Goal: Transaction & Acquisition: Download file/media

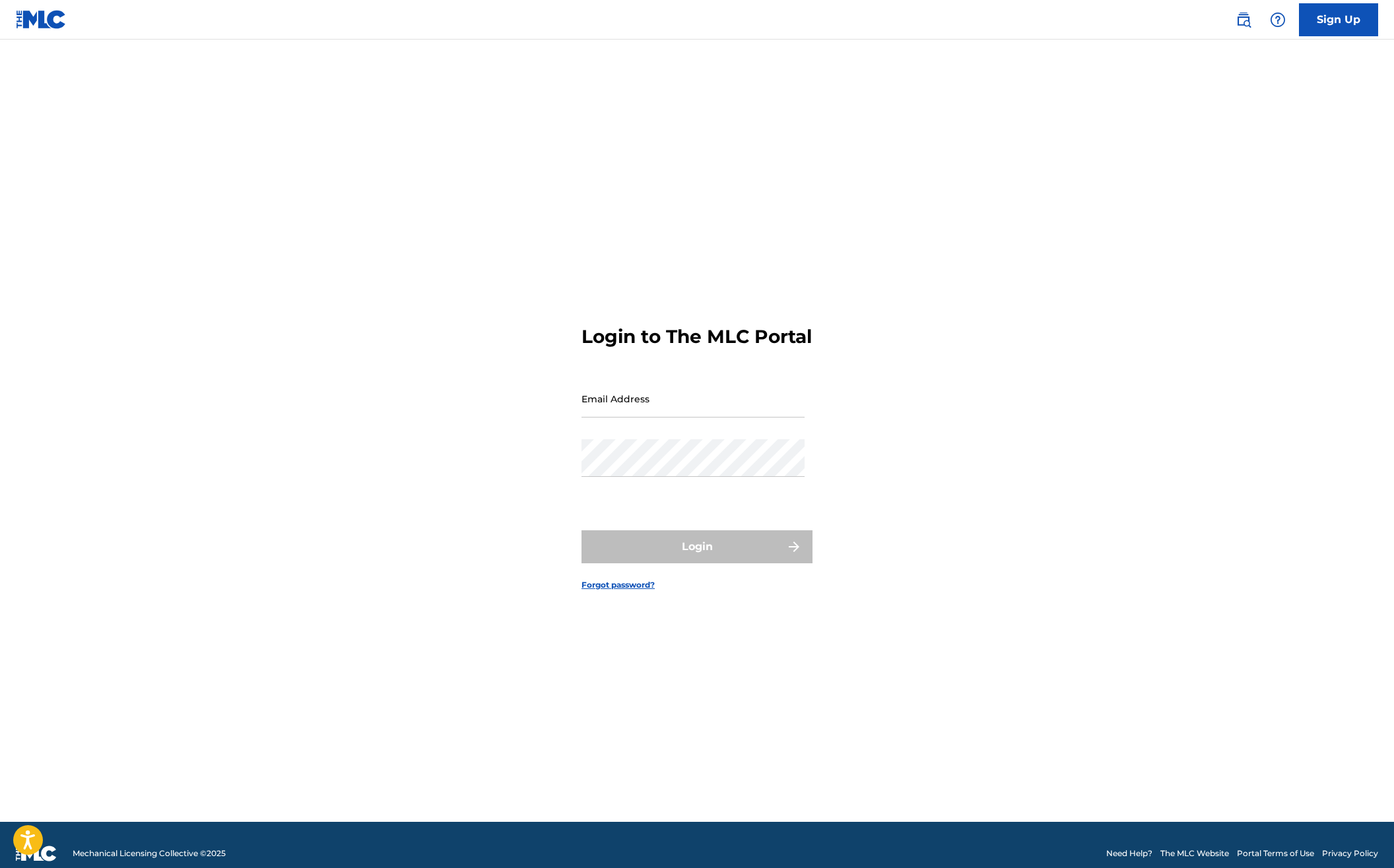
type input "[PERSON_NAME][EMAIL_ADDRESS][PERSON_NAME][DOMAIN_NAME]"
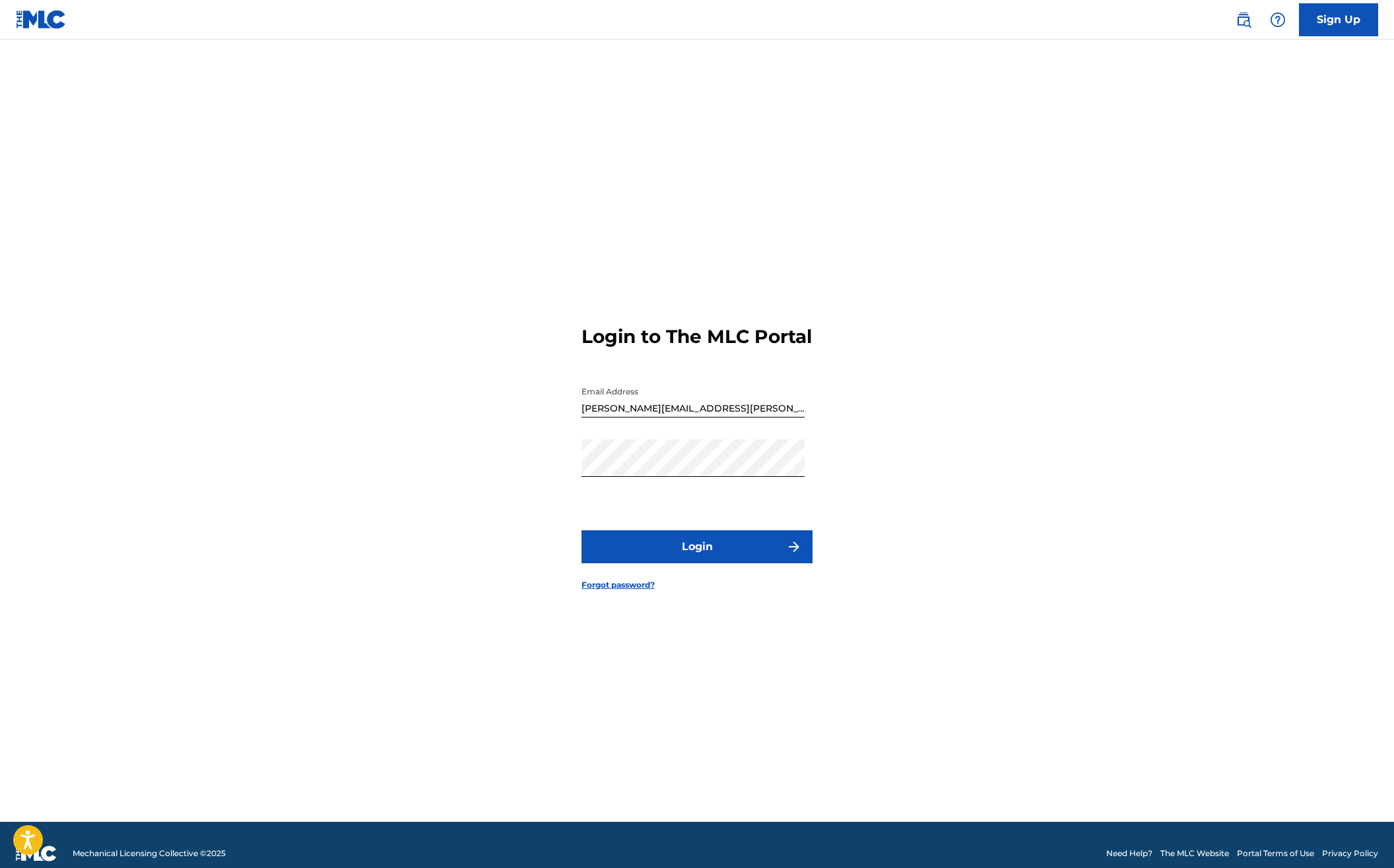
click at [703, 558] on button "Login" at bounding box center [696, 546] width 231 height 33
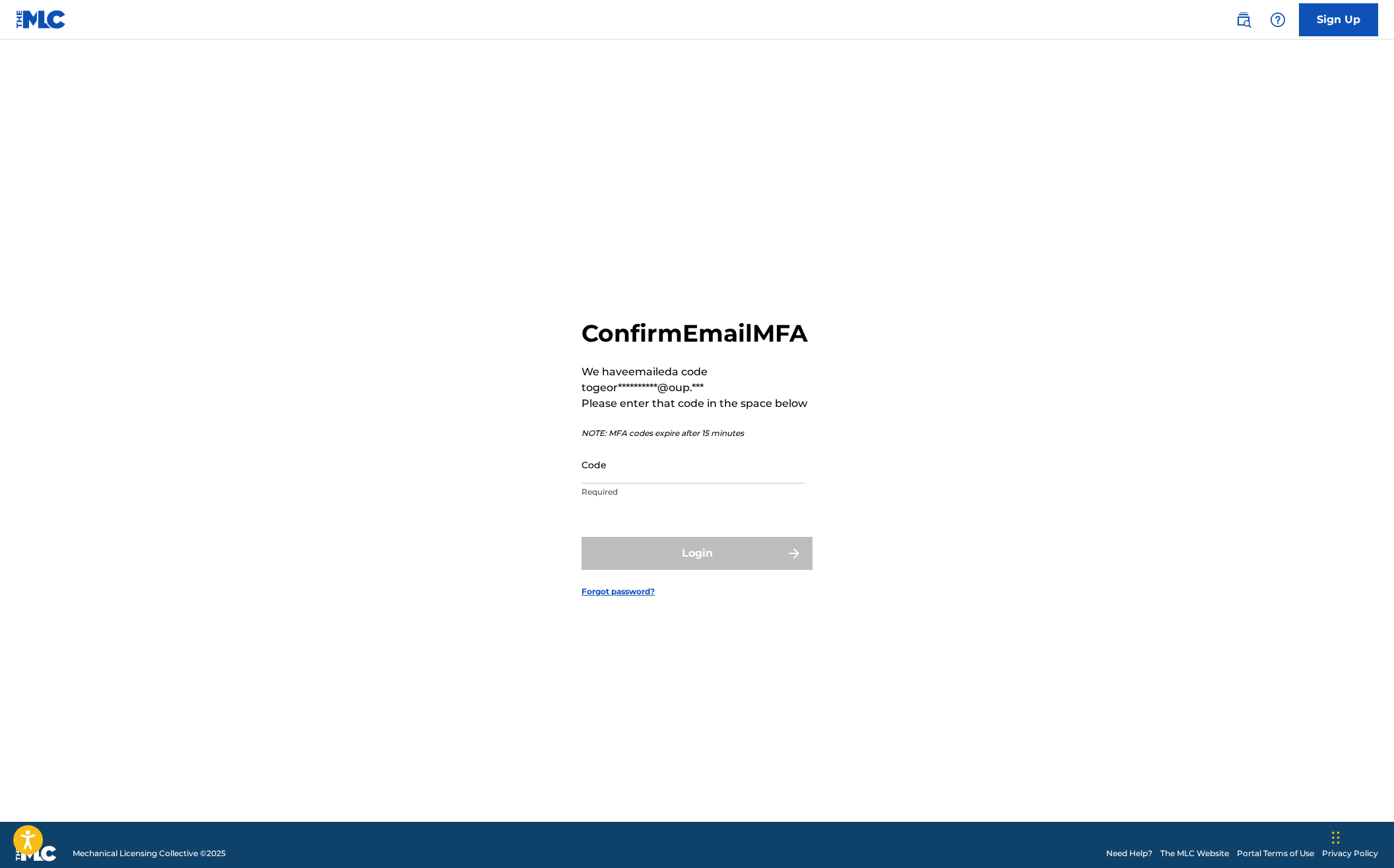
click at [627, 483] on input "Code" at bounding box center [693, 464] width 223 height 38
paste input "667072"
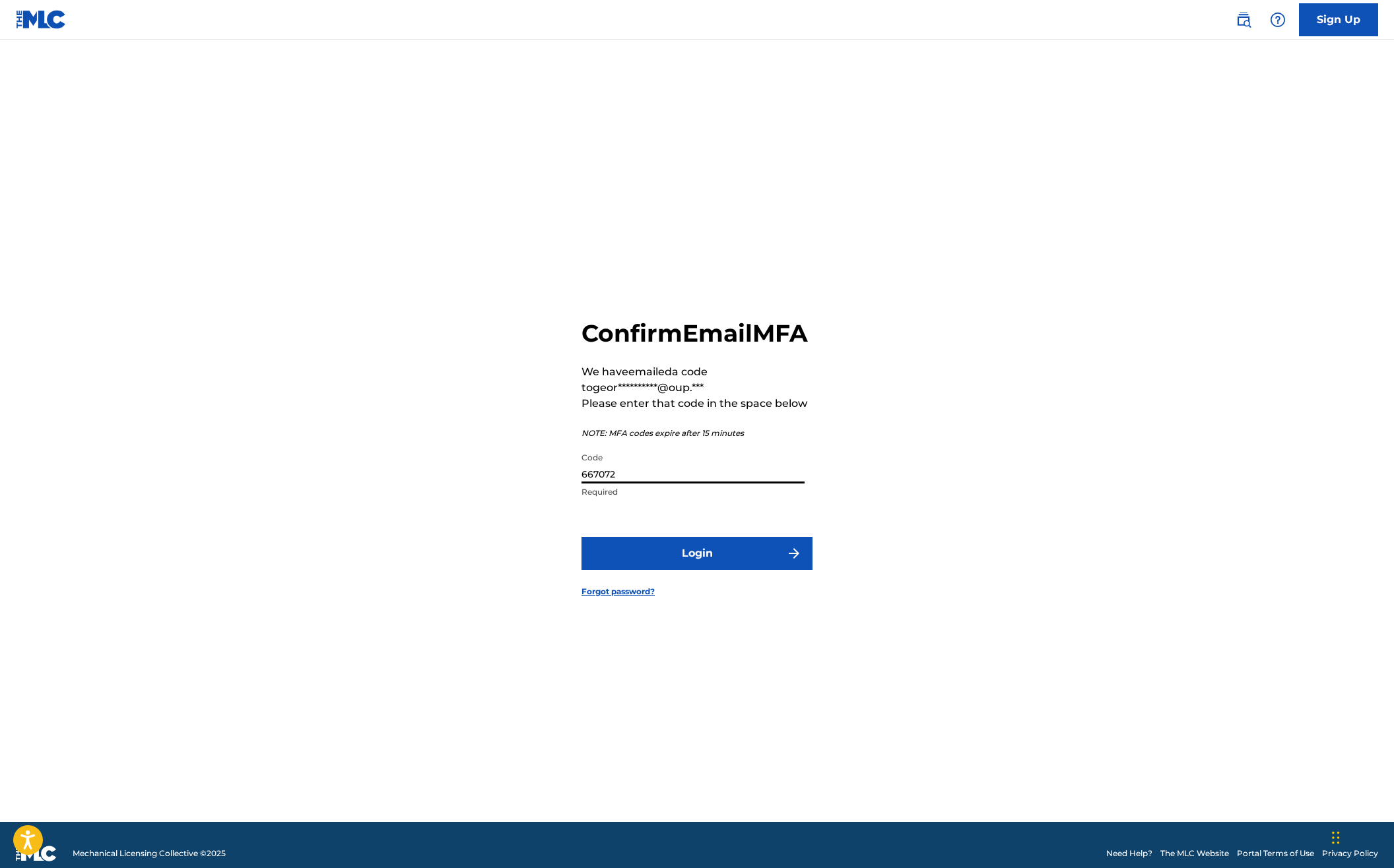
type input "667072"
click at [646, 560] on button "Login" at bounding box center [696, 553] width 231 height 33
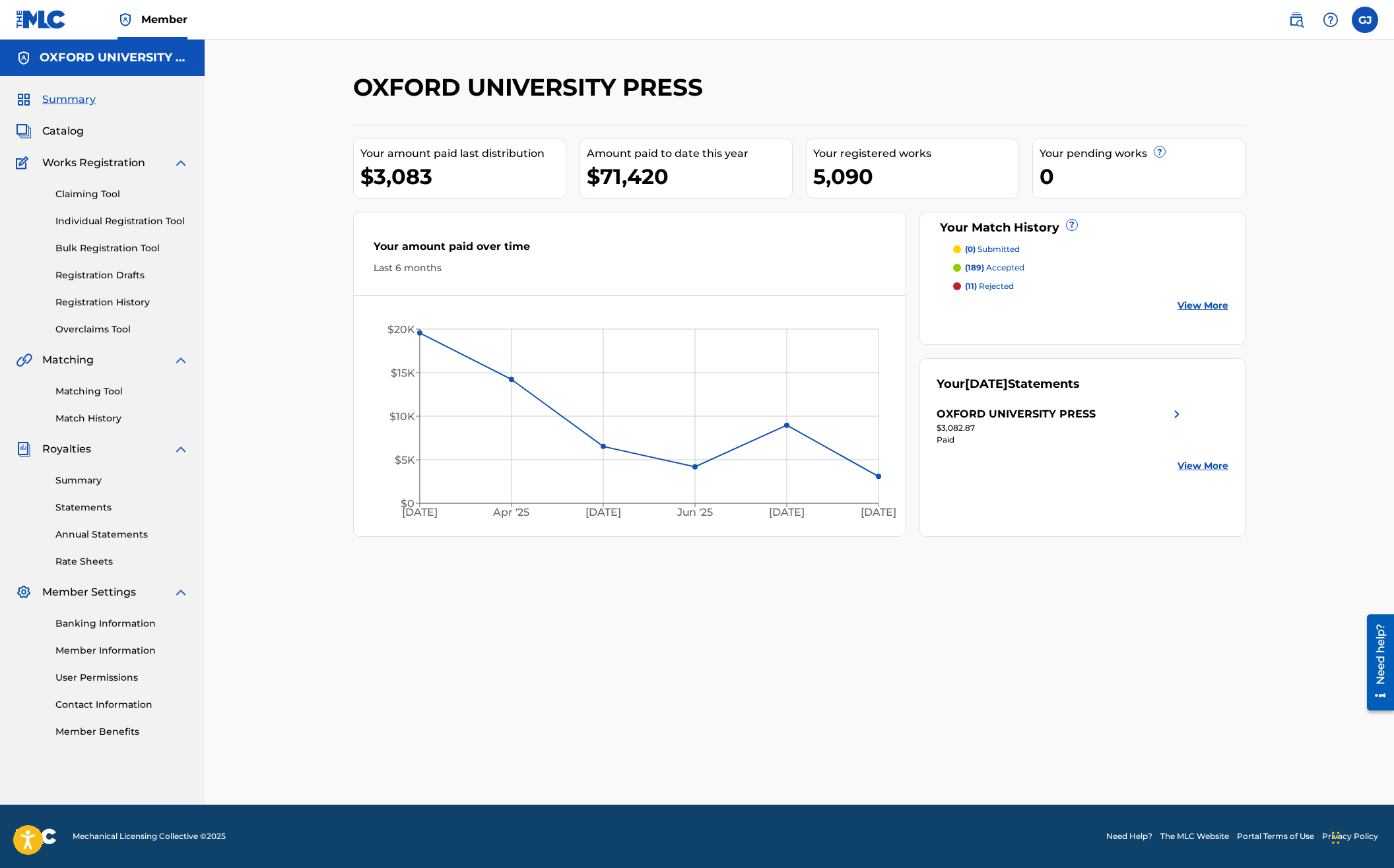
click at [747, 594] on div "OXFORD UNIVERSITY PRESS Your amount paid last distribution $3,083 Amount paid t…" at bounding box center [799, 438] width 924 height 733
click at [64, 473] on div "Summary Statements Annual Statements Rate Sheets" at bounding box center [102, 513] width 173 height 111
click at [74, 478] on link "Summary" at bounding box center [122, 480] width 134 height 13
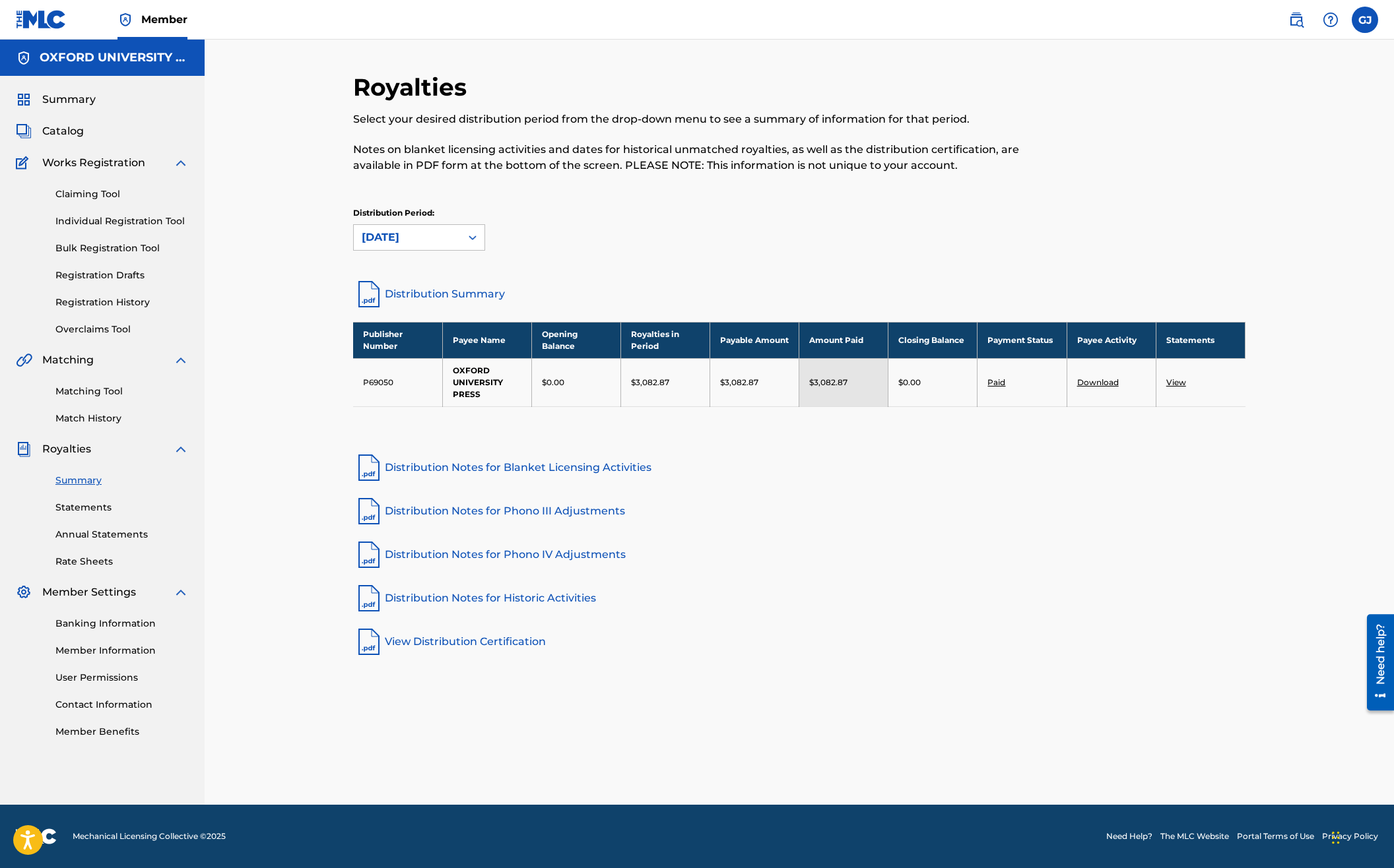
click at [92, 508] on link "Statements" at bounding box center [122, 507] width 134 height 13
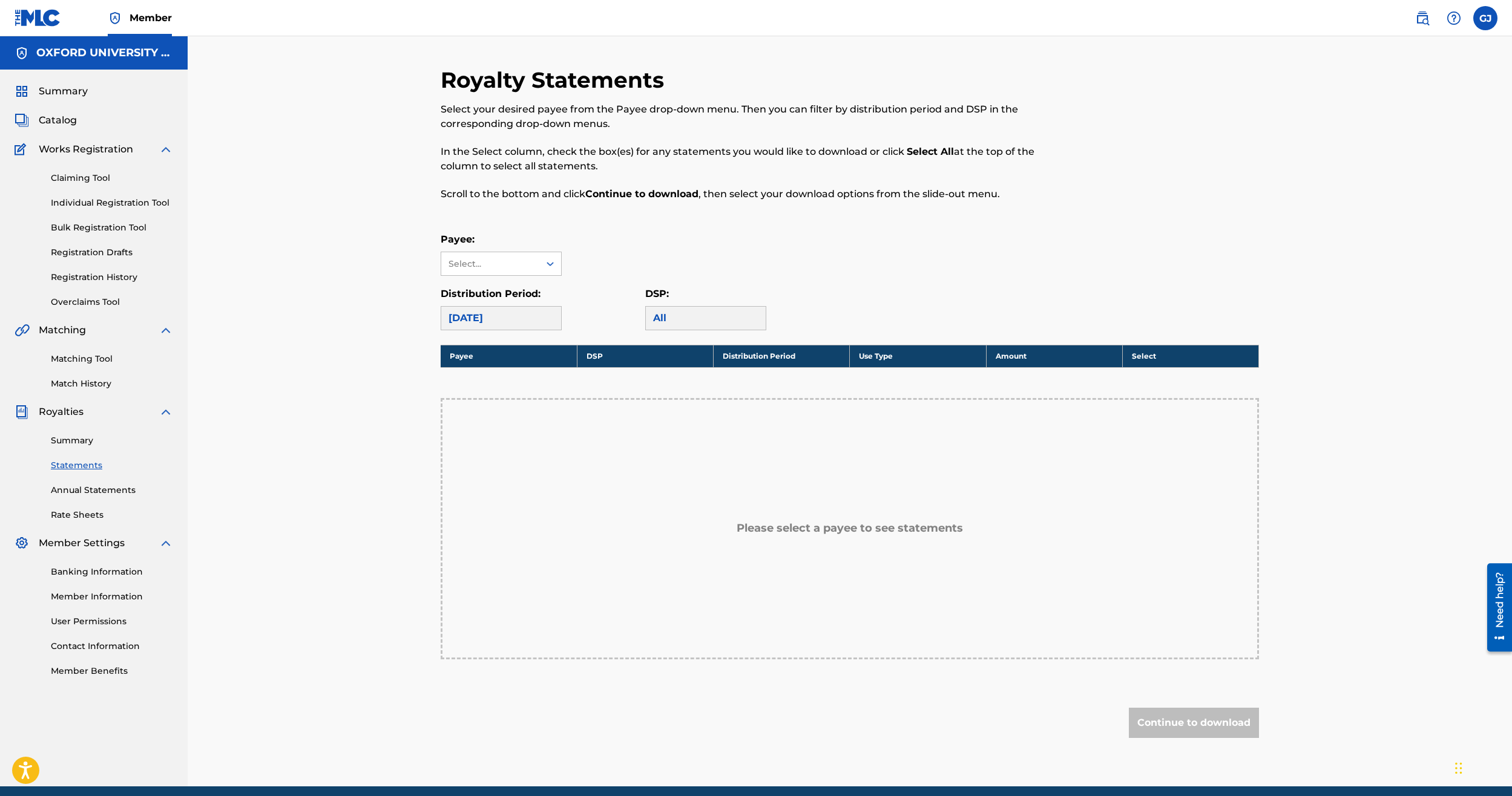
drag, startPoint x: 541, startPoint y: 243, endPoint x: 544, endPoint y: 251, distance: 8.5
click at [541, 243] on p "Payee:" at bounding box center [501, 239] width 121 height 15
click at [545, 254] on div at bounding box center [550, 263] width 21 height 21
click at [606, 248] on div "Payee: Select..." at bounding box center [850, 253] width 819 height 44
click at [472, 264] on div "Select..." at bounding box center [489, 263] width 82 height 12
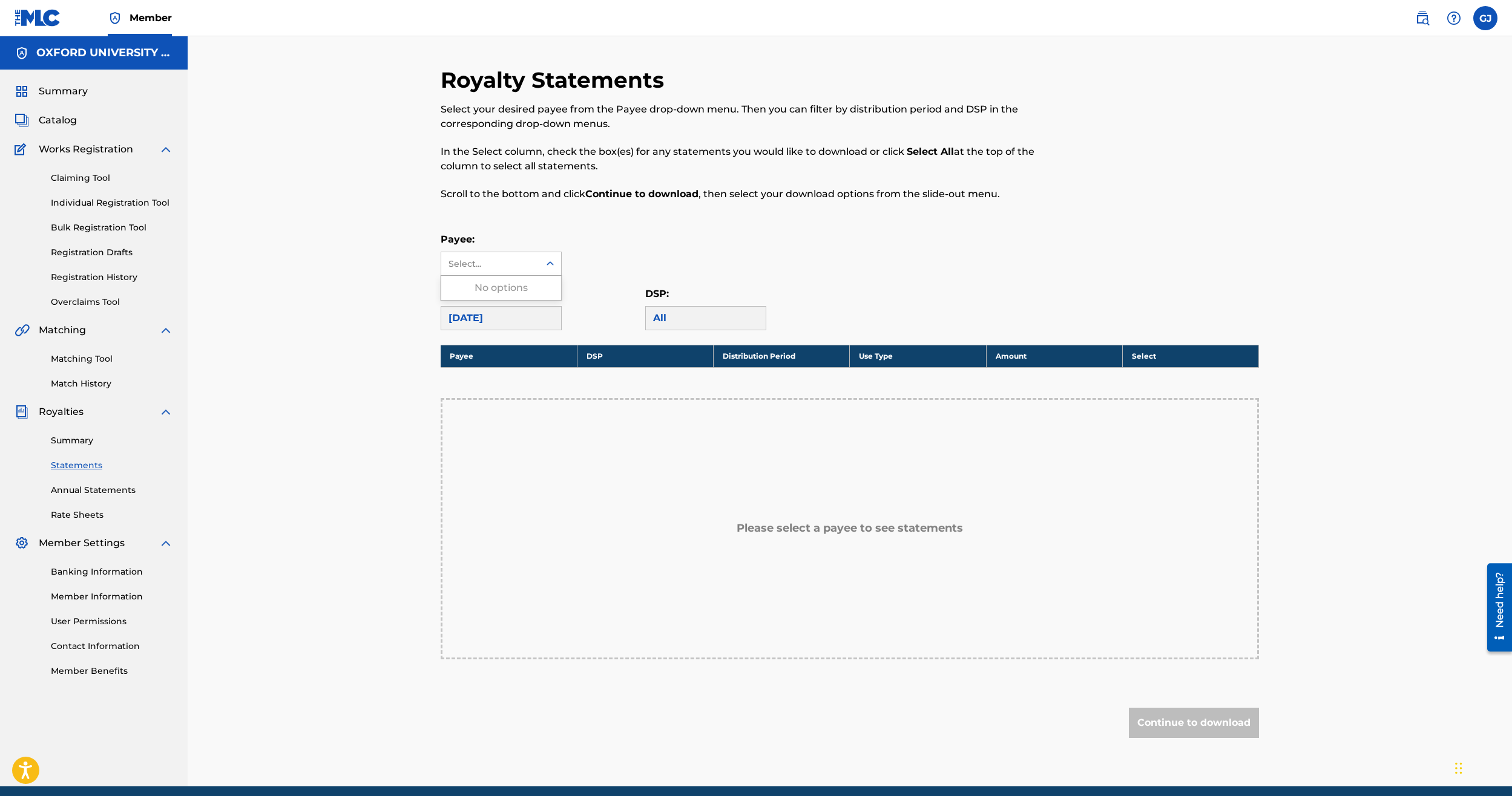
click at [706, 323] on div "All" at bounding box center [705, 317] width 121 height 24
click at [667, 315] on div "All" at bounding box center [705, 317] width 121 height 24
click at [485, 316] on div "[DATE]" at bounding box center [501, 317] width 121 height 24
click at [475, 323] on div "[DATE]" at bounding box center [501, 317] width 121 height 24
click at [474, 323] on div "[DATE]" at bounding box center [501, 317] width 121 height 24
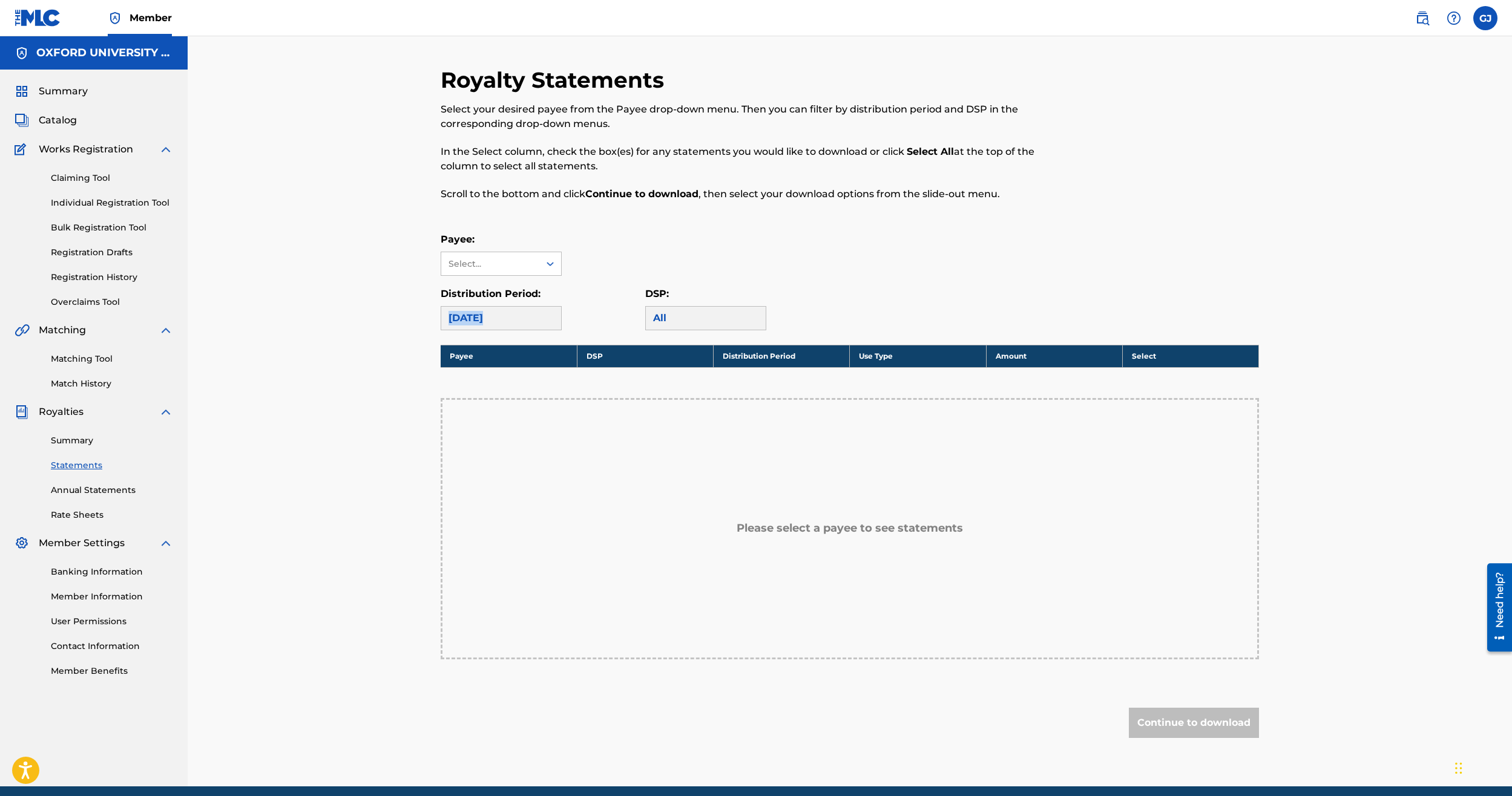
click at [470, 322] on div "[DATE]" at bounding box center [501, 317] width 121 height 24
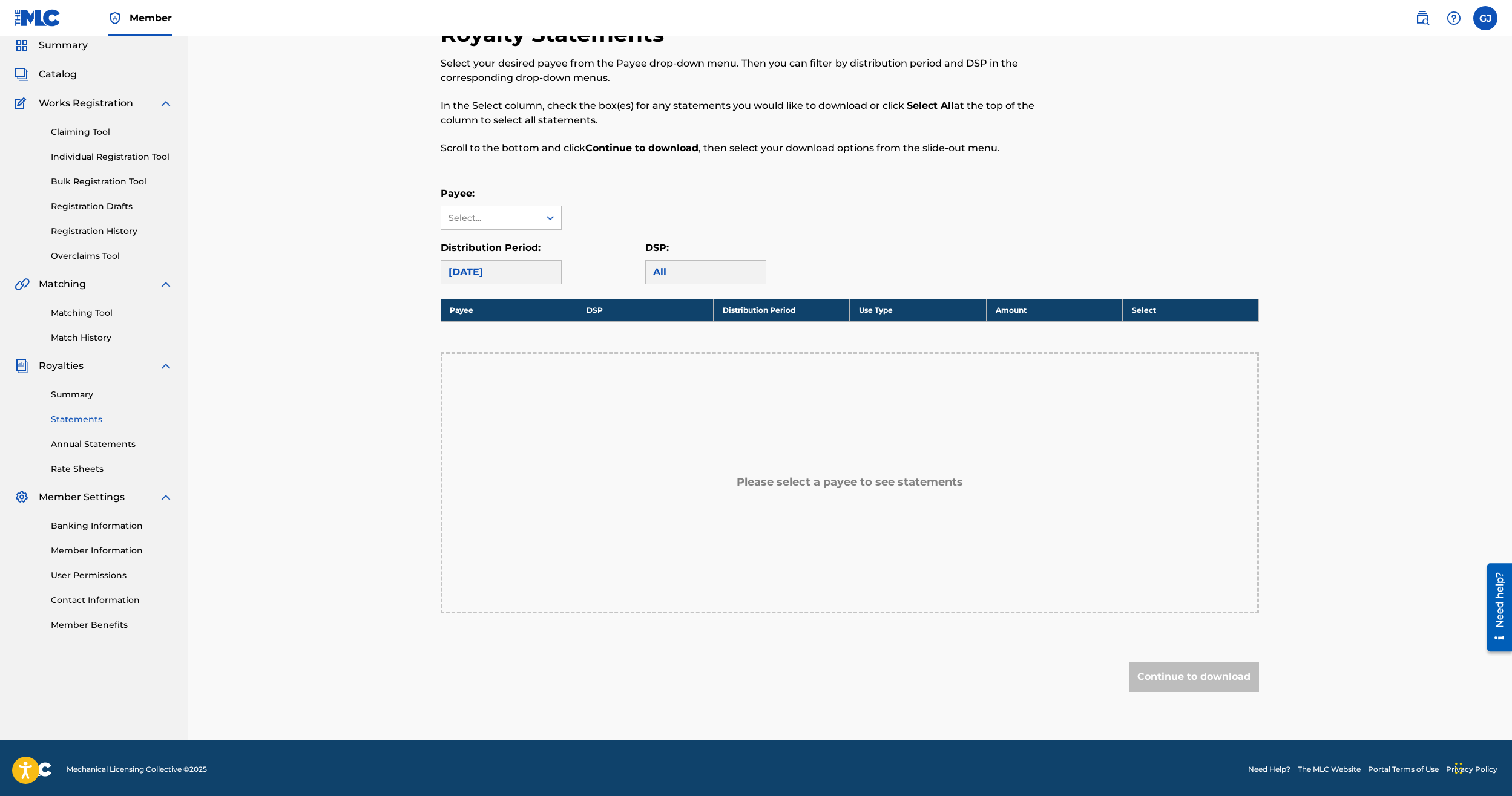
scroll to position [49, 0]
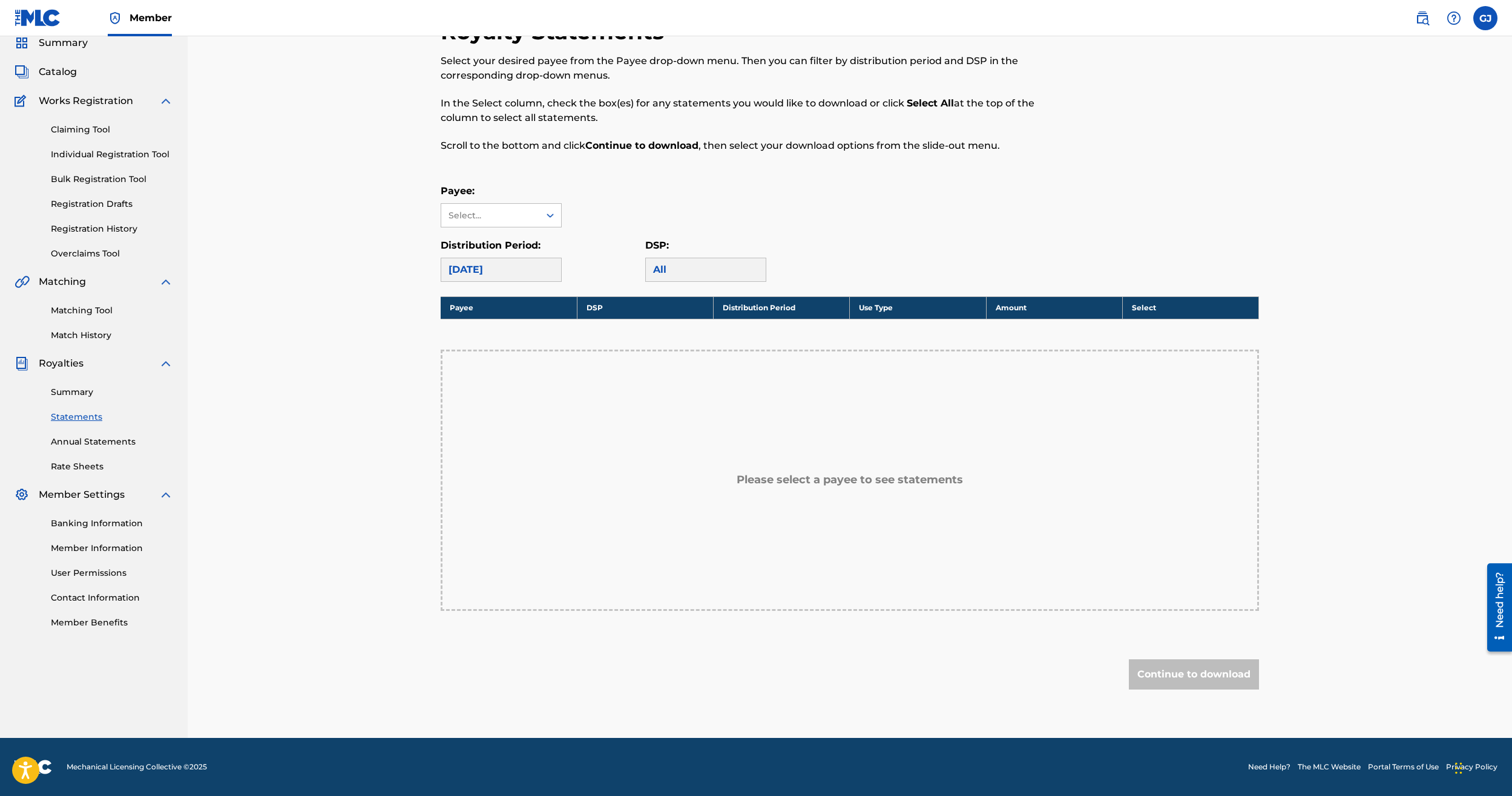
click at [66, 394] on link "Summary" at bounding box center [112, 391] width 123 height 12
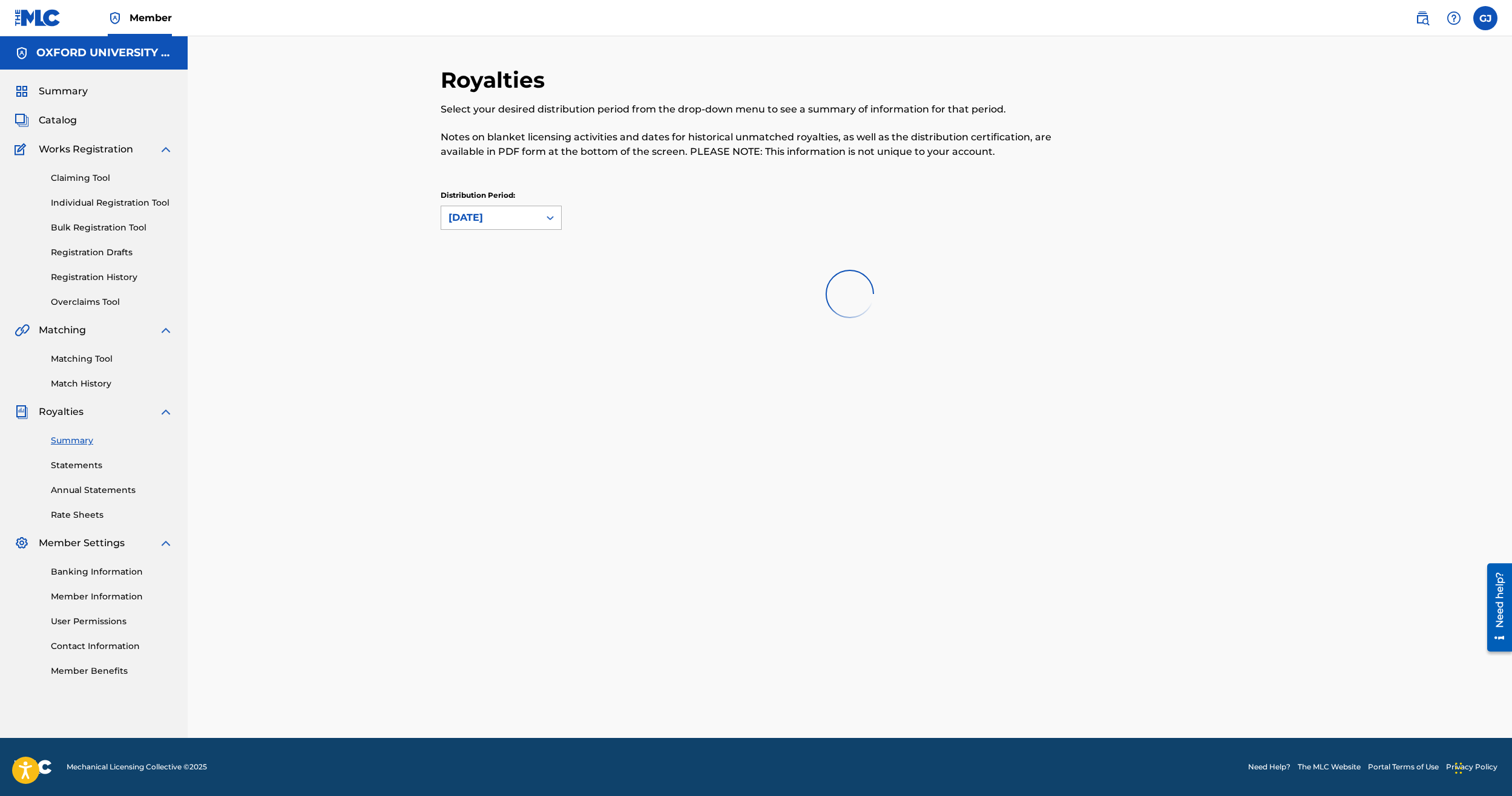
click at [544, 219] on div at bounding box center [550, 218] width 21 height 21
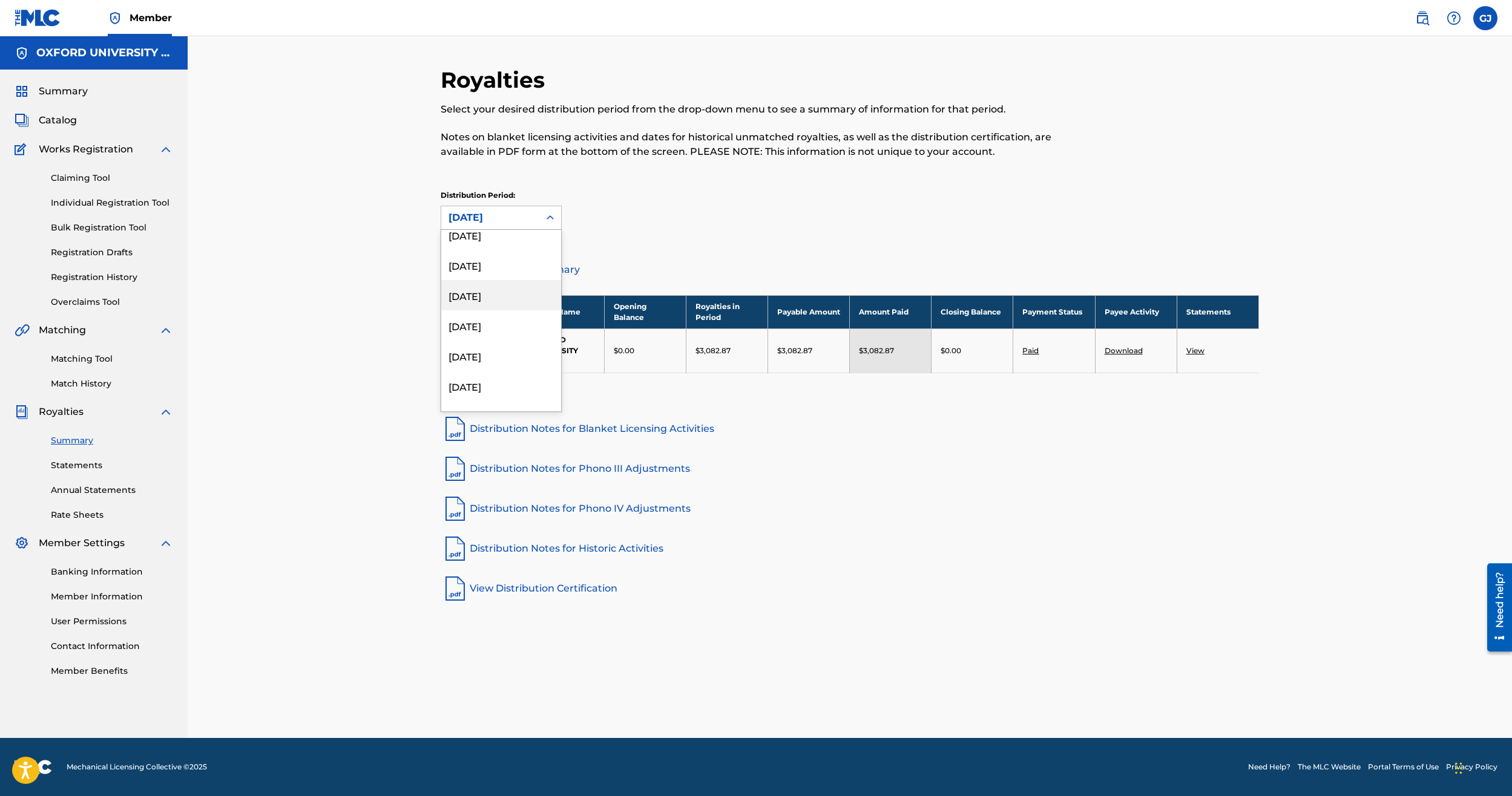
scroll to position [242, 0]
click at [499, 306] on div "[DATE]" at bounding box center [501, 305] width 120 height 30
click at [907, 396] on div "Publisher Number Payee Name Opening Balance Royalties in Period Payable Amount …" at bounding box center [850, 349] width 819 height 109
click at [1199, 347] on link "View" at bounding box center [1195, 350] width 18 height 9
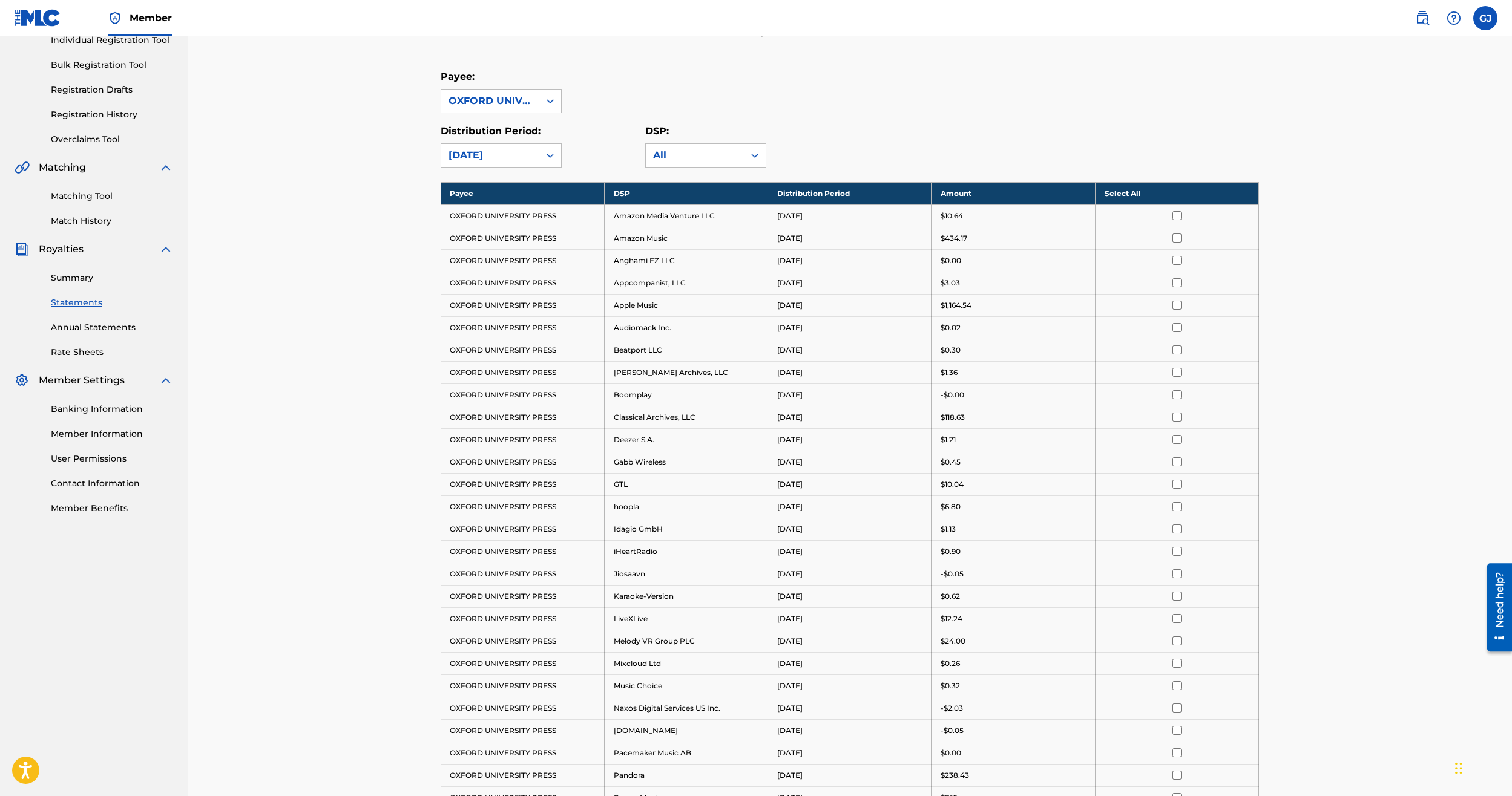
scroll to position [182, 0]
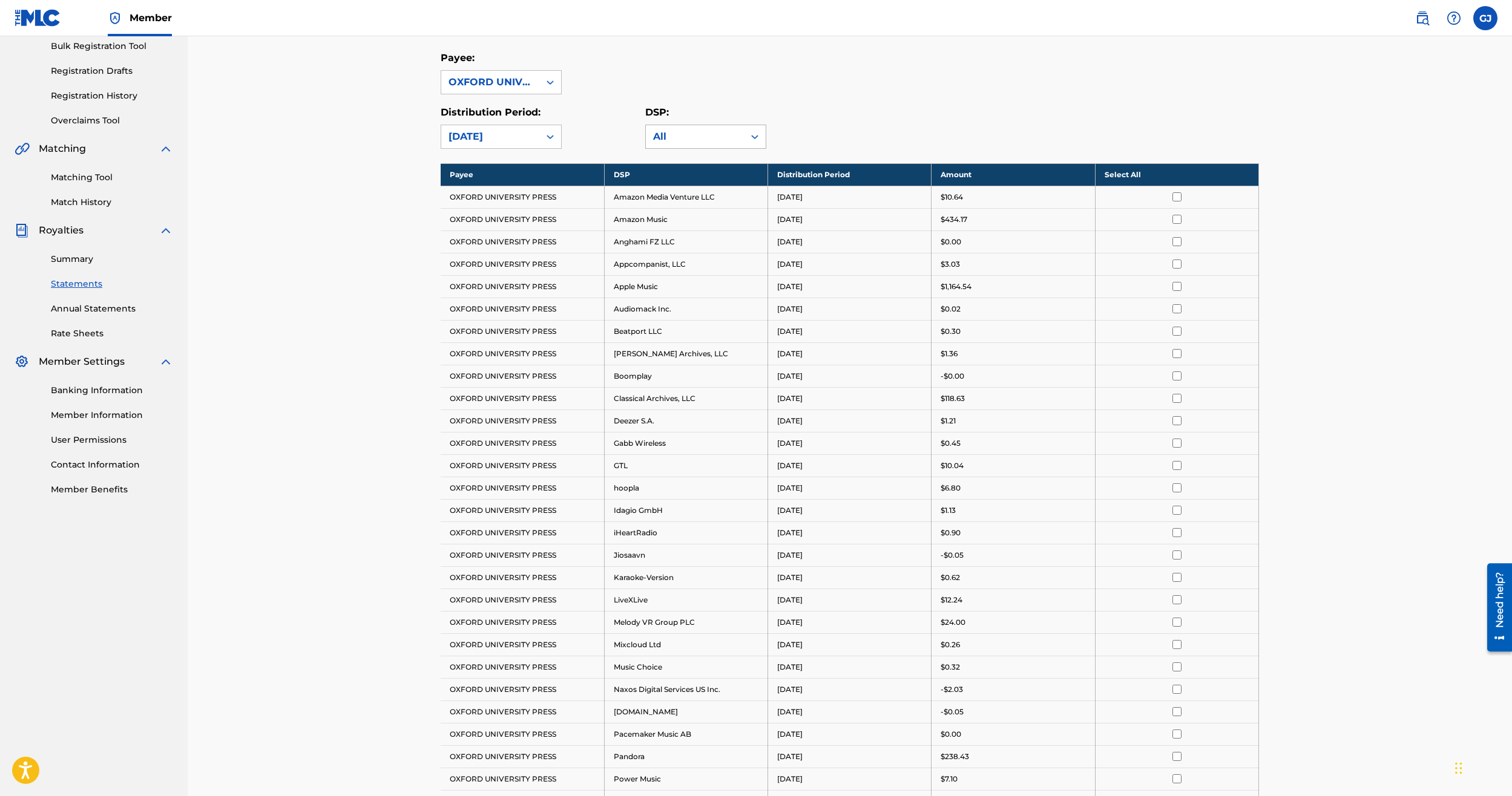
click at [748, 129] on div at bounding box center [754, 137] width 21 height 21
click at [712, 308] on div "YouTube" at bounding box center [706, 315] width 120 height 30
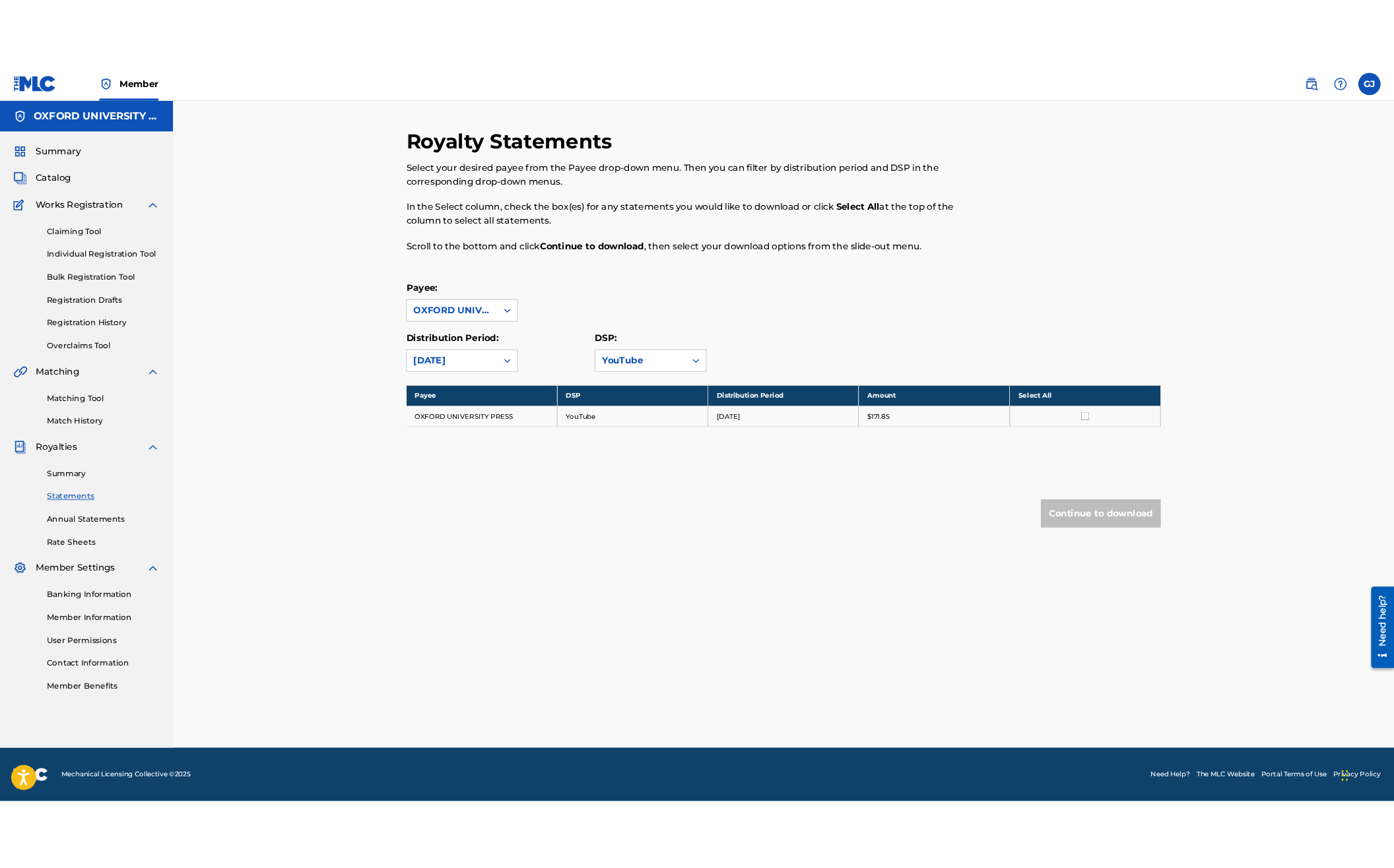
scroll to position [0, 0]
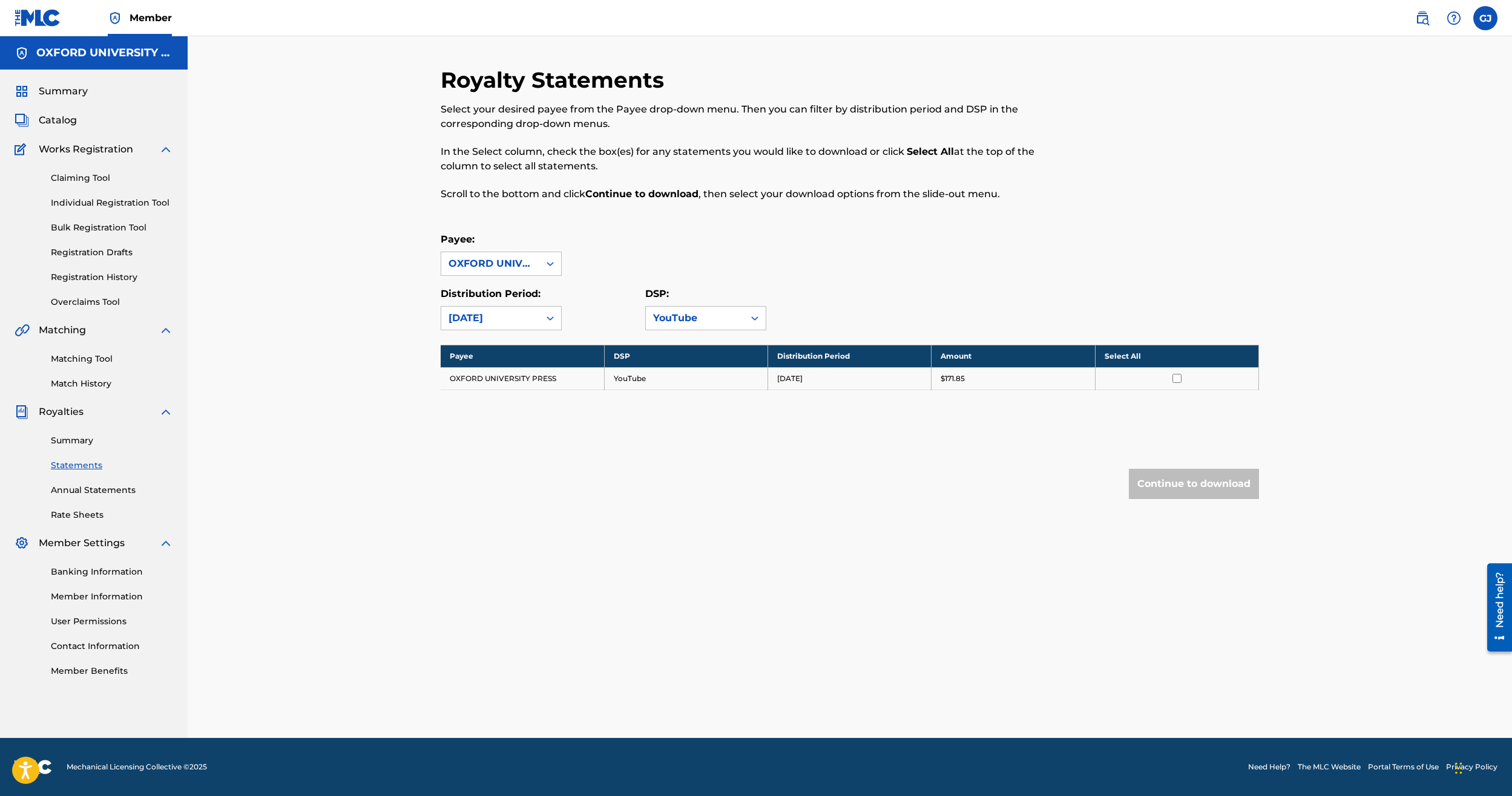
click at [720, 424] on div "Royalty Statements Select your desired payee from the Payee drop-down menu. The…" at bounding box center [850, 307] width 819 height 481
click at [1171, 383] on td at bounding box center [1176, 378] width 164 height 22
click at [1177, 377] on input "checkbox" at bounding box center [1176, 378] width 9 height 9
click at [1180, 484] on button "Continue to download" at bounding box center [1194, 484] width 130 height 30
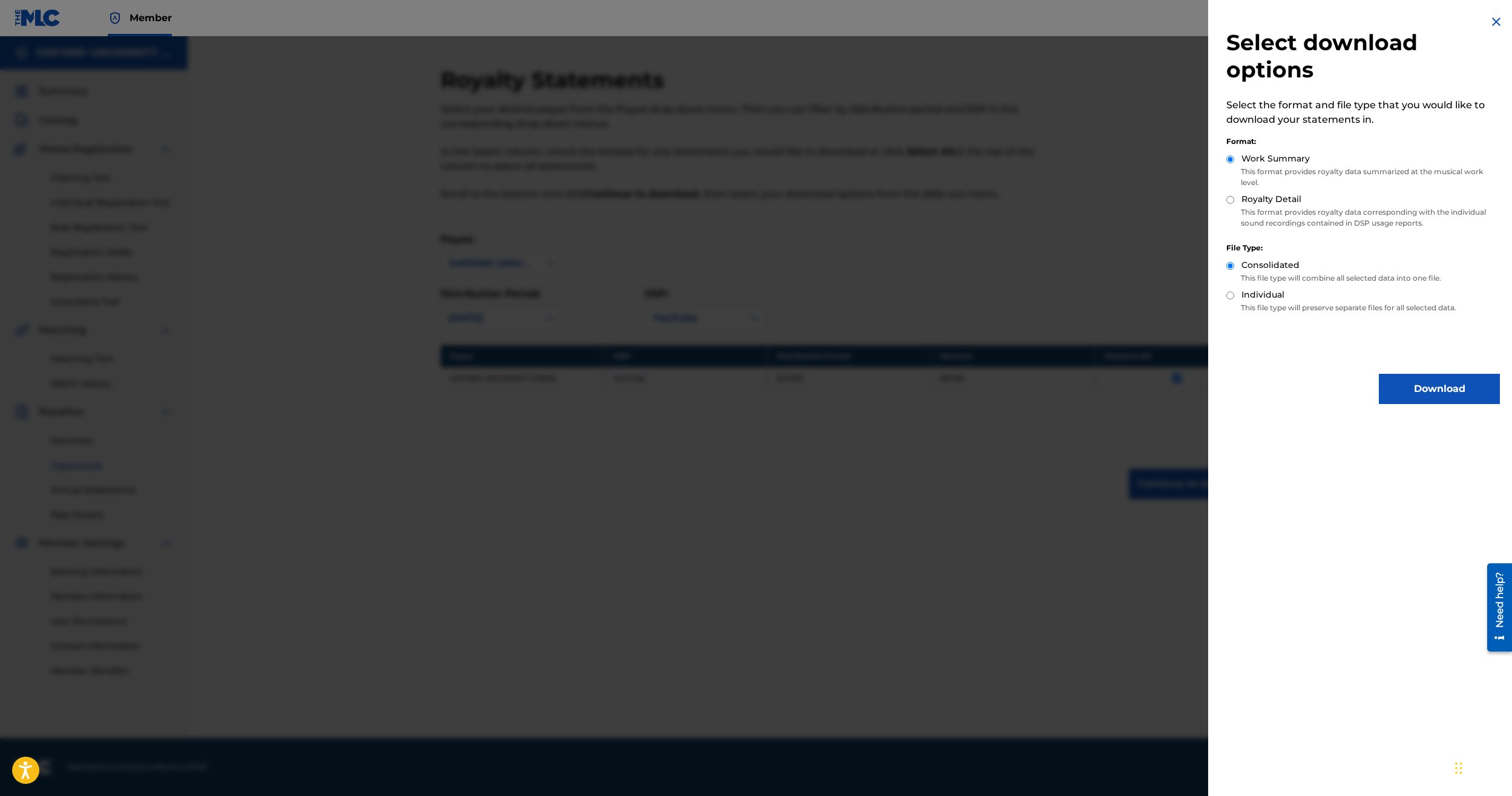
click at [1278, 388] on button "Download" at bounding box center [1439, 389] width 121 height 30
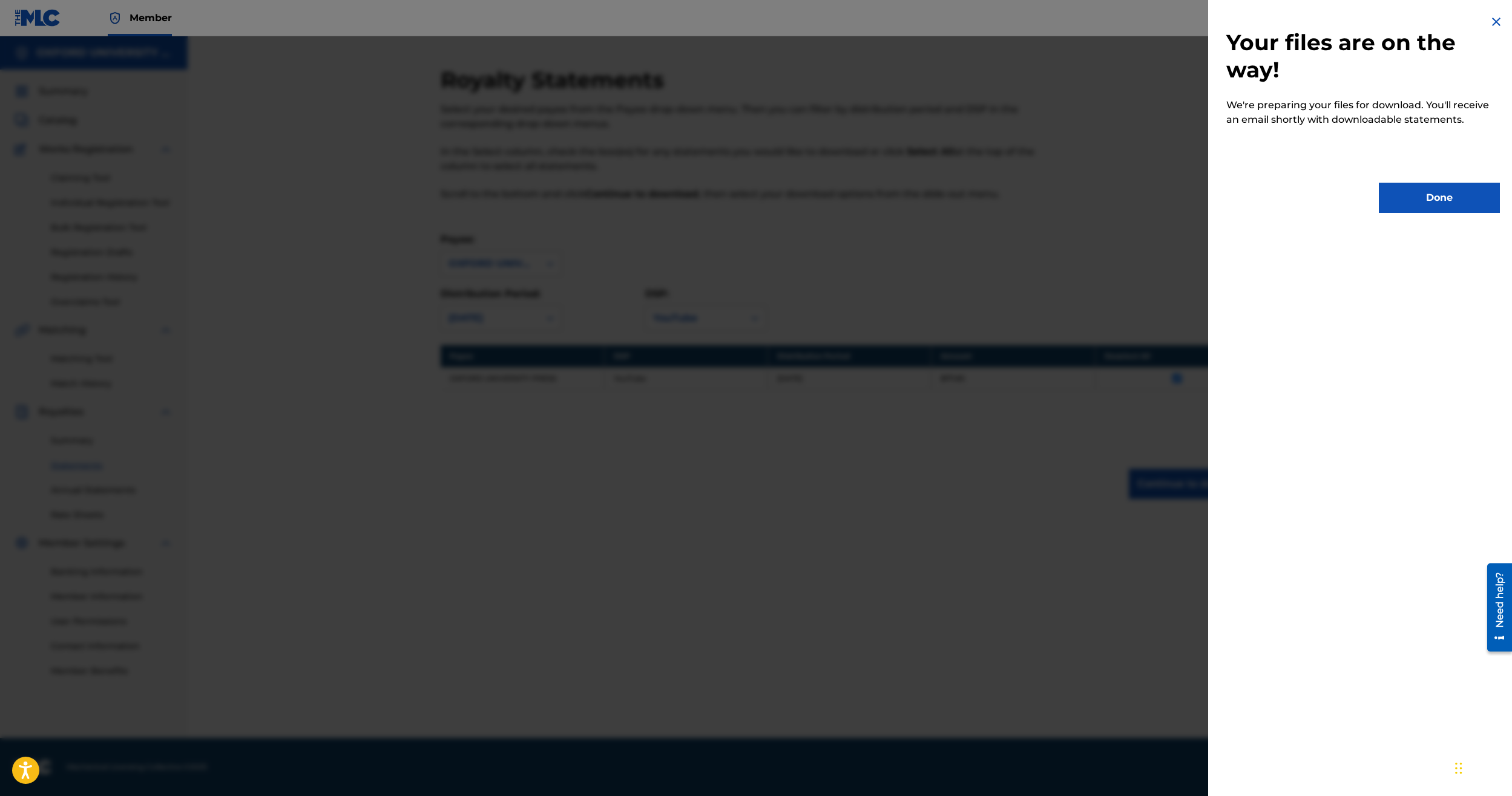
click at [1278, 198] on button "Done" at bounding box center [1439, 197] width 121 height 30
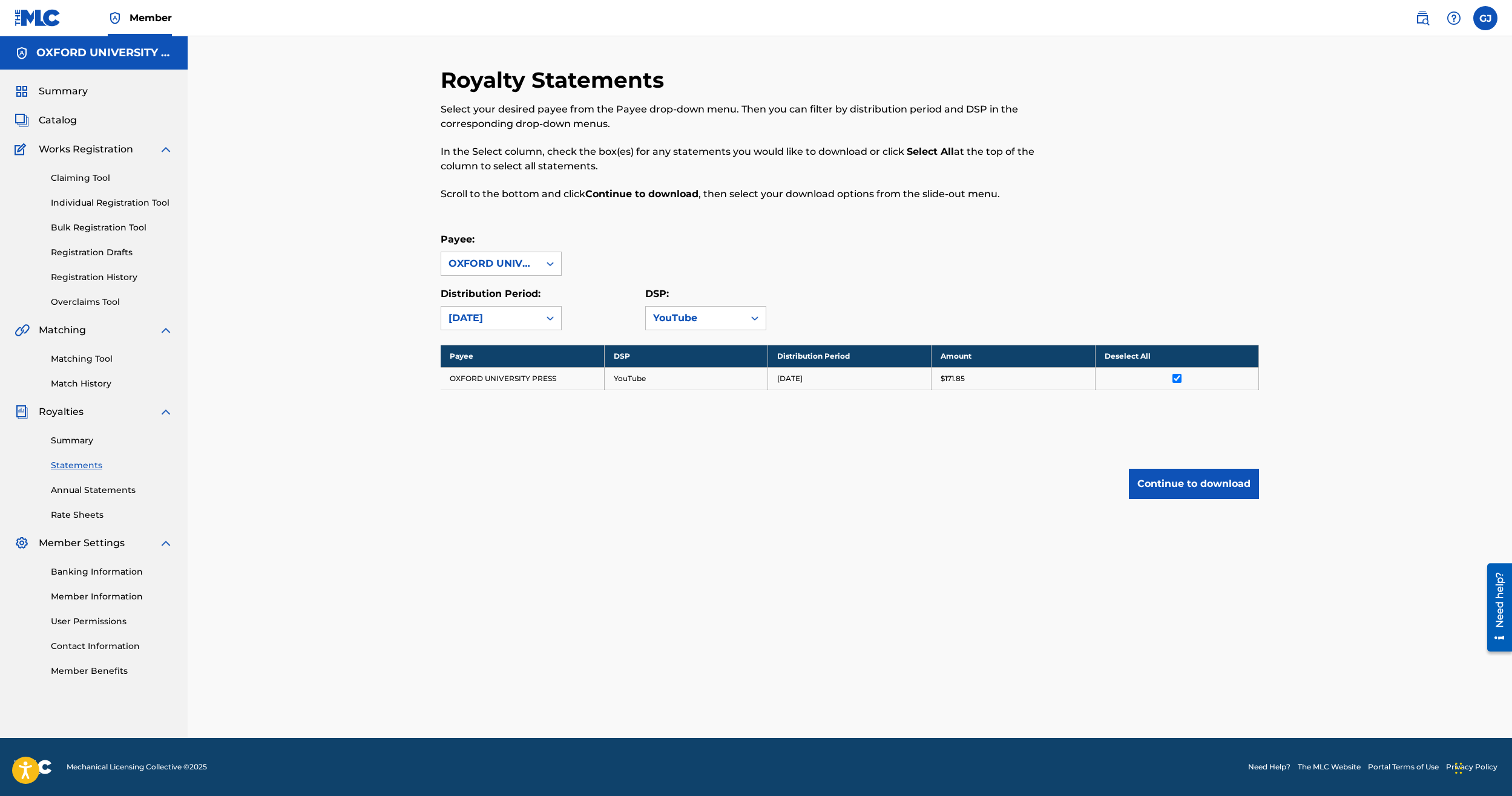
click at [643, 539] on div "Royalty Statements Select your desired payee from the Payee drop-down menu. The…" at bounding box center [850, 307] width 819 height 481
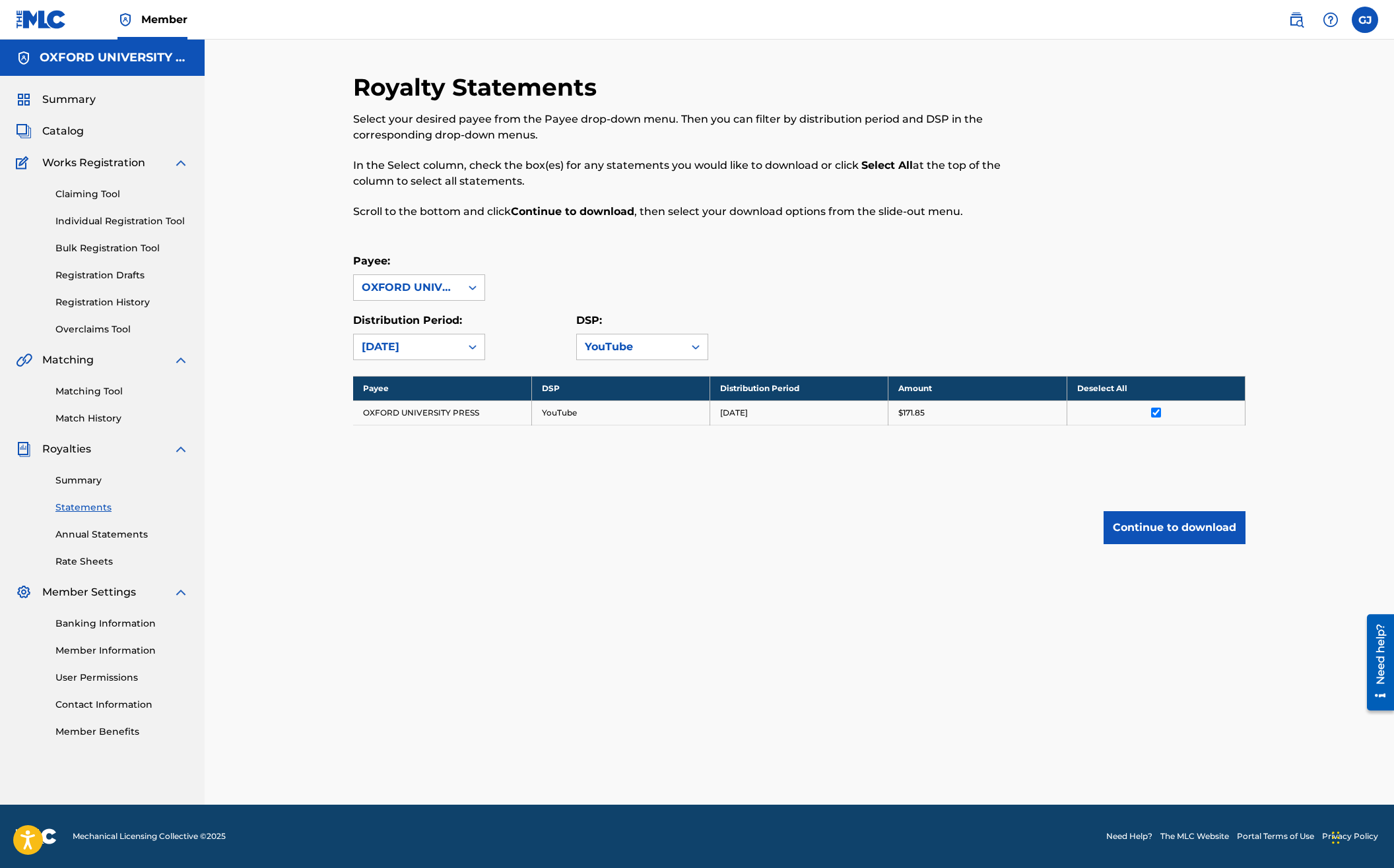
click at [1261, 168] on div "Royalty Statements Select your desired payee from the Payee drop-down menu. The…" at bounding box center [799, 421] width 1189 height 765
click at [1162, 527] on button "Continue to download" at bounding box center [1174, 527] width 142 height 33
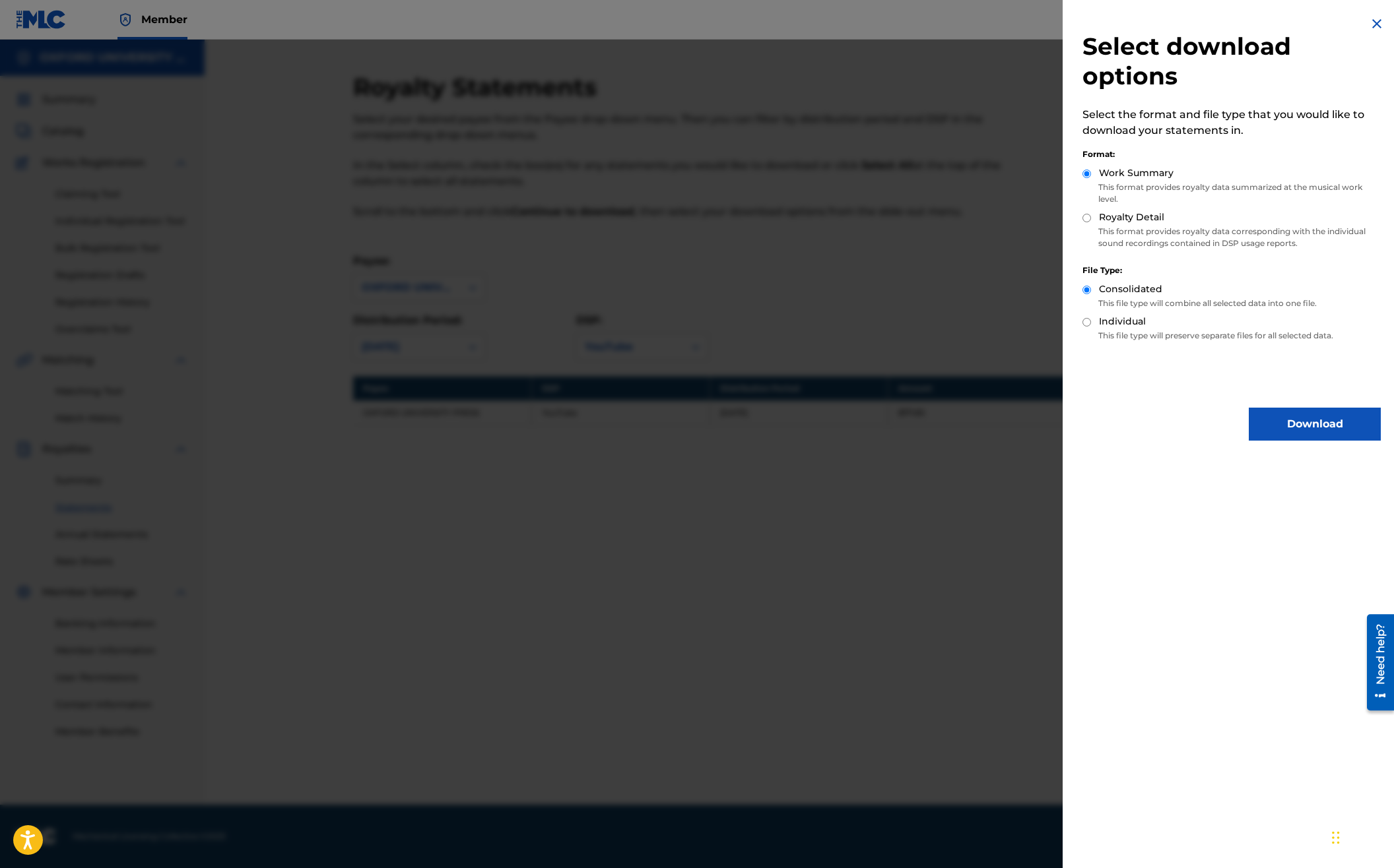
drag, startPoint x: 989, startPoint y: 527, endPoint x: 1006, endPoint y: 522, distance: 17.7
click at [991, 527] on div at bounding box center [697, 473] width 1394 height 868
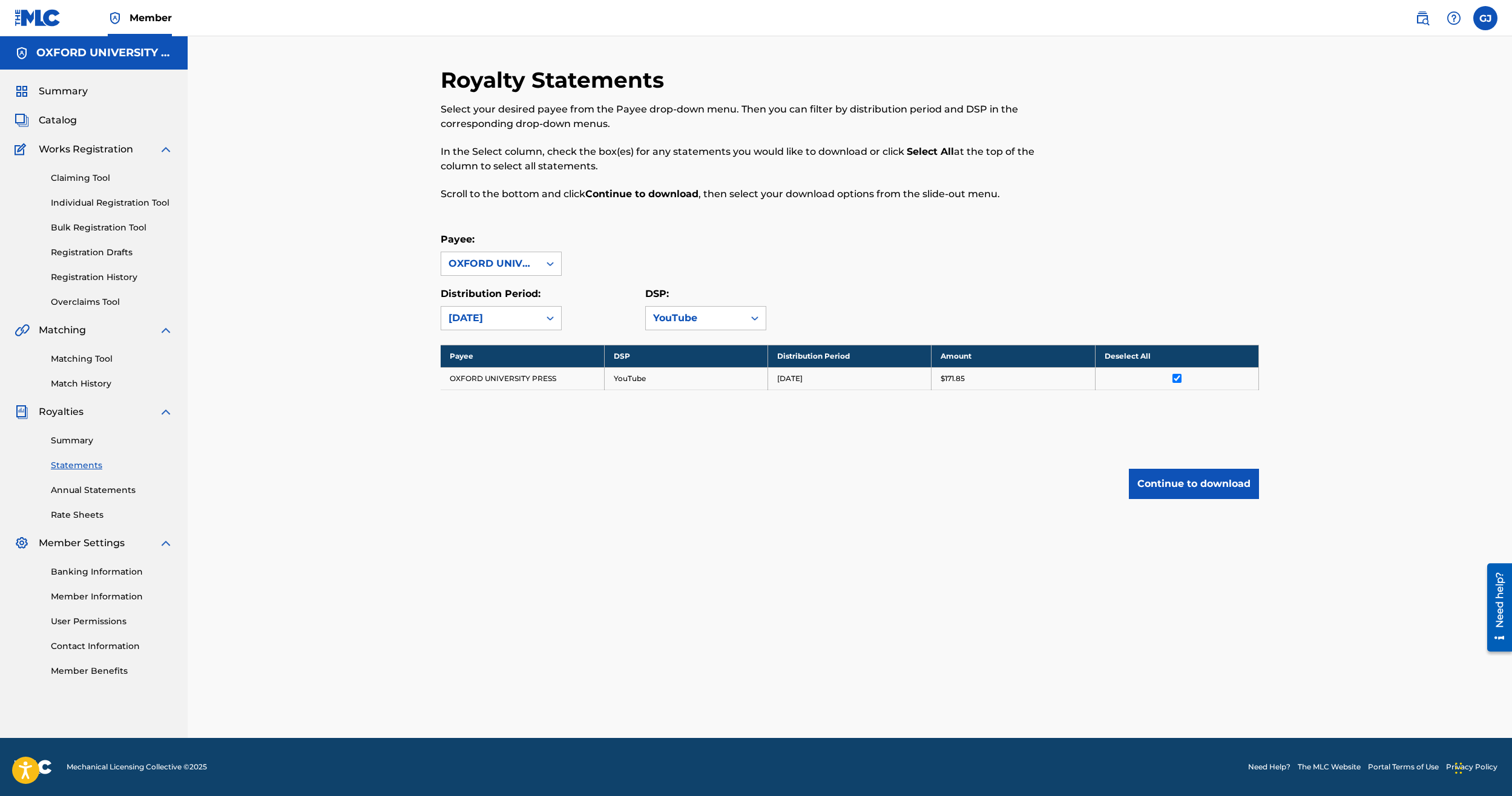
click at [326, 345] on div "Royalty Statements Select your desired payee from the Payee drop-down menu. The…" at bounding box center [849, 386] width 1324 height 701
drag, startPoint x: 335, startPoint y: 219, endPoint x: 290, endPoint y: 275, distance: 71.8
click at [335, 219] on div "Royalty Statements Select your desired payee from the Payee drop-down menu. The…" at bounding box center [849, 386] width 1324 height 701
click at [96, 491] on link "Annual Statements" at bounding box center [112, 489] width 123 height 12
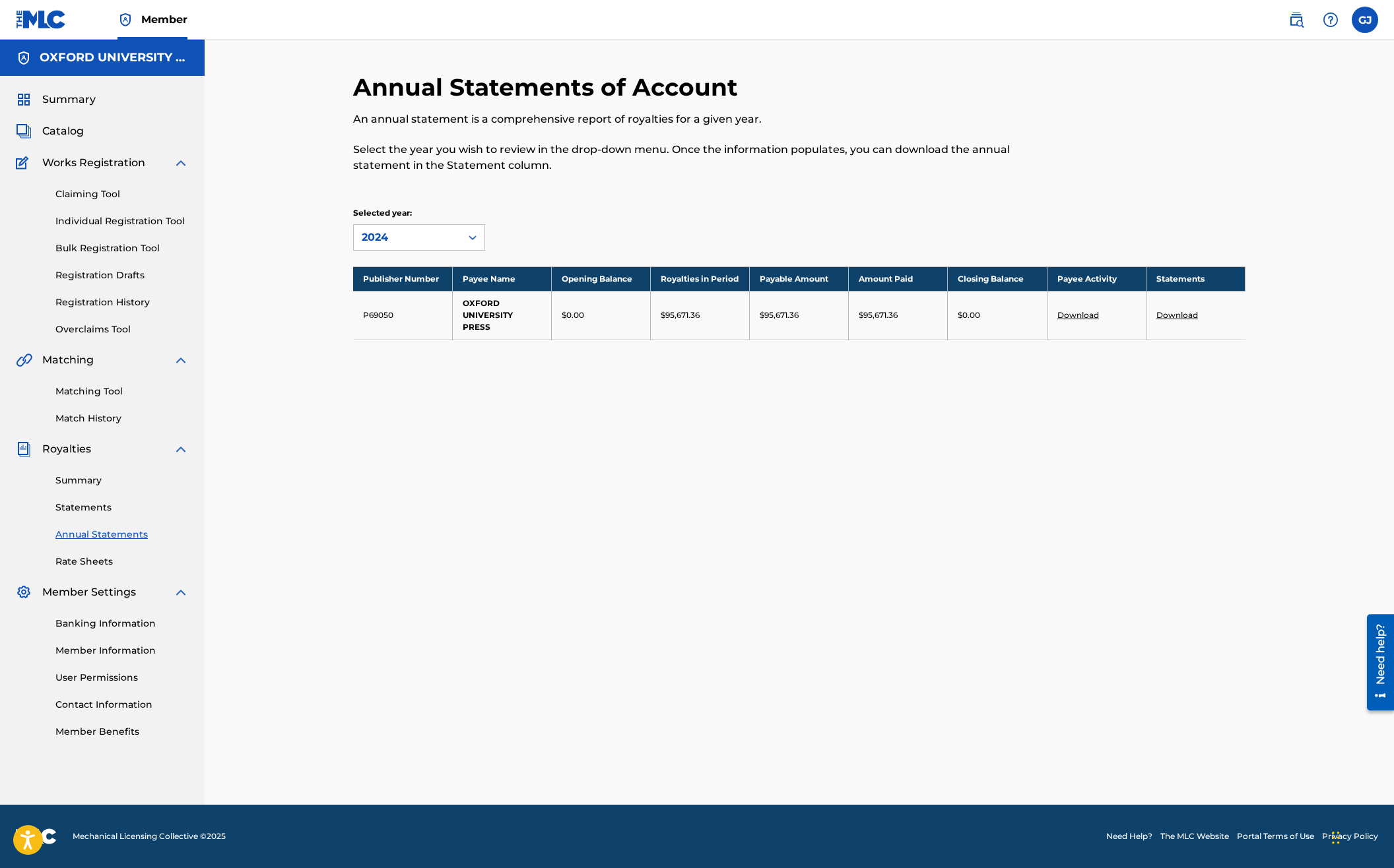
drag, startPoint x: 631, startPoint y: 451, endPoint x: 640, endPoint y: 456, distance: 10.3
click at [638, 452] on div "Annual Statements of Account An annual statement is a comprehensive report of r…" at bounding box center [799, 438] width 924 height 733
click at [606, 430] on div "Annual Statements of Account An annual statement is a comprehensive report of r…" at bounding box center [799, 438] width 924 height 733
drag, startPoint x: 863, startPoint y: 316, endPoint x: 902, endPoint y: 314, distance: 39.1
click at [901, 314] on div "$95,671.36" at bounding box center [898, 315] width 79 height 12
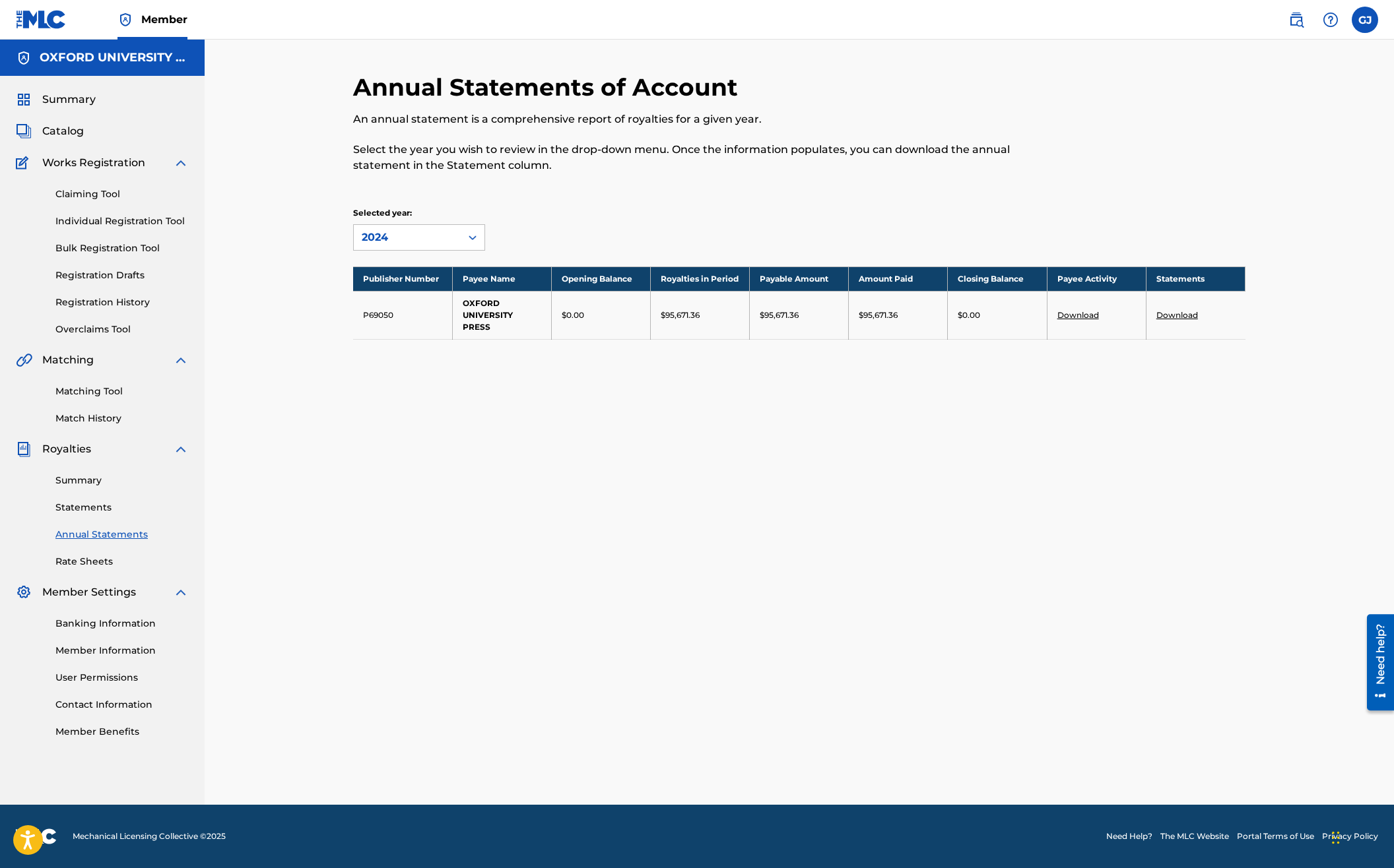
drag, startPoint x: 902, startPoint y: 314, endPoint x: 902, endPoint y: 362, distance: 48.0
click at [909, 359] on div "Publisher Number Payee Name Opening Balance Royalties in Period Payable Amount …" at bounding box center [799, 319] width 893 height 106
